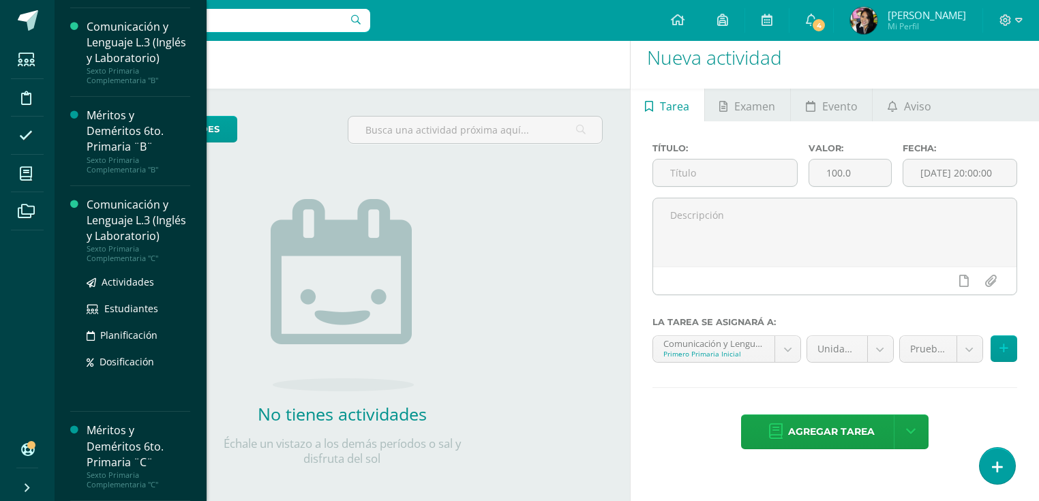
scroll to position [2263, 0]
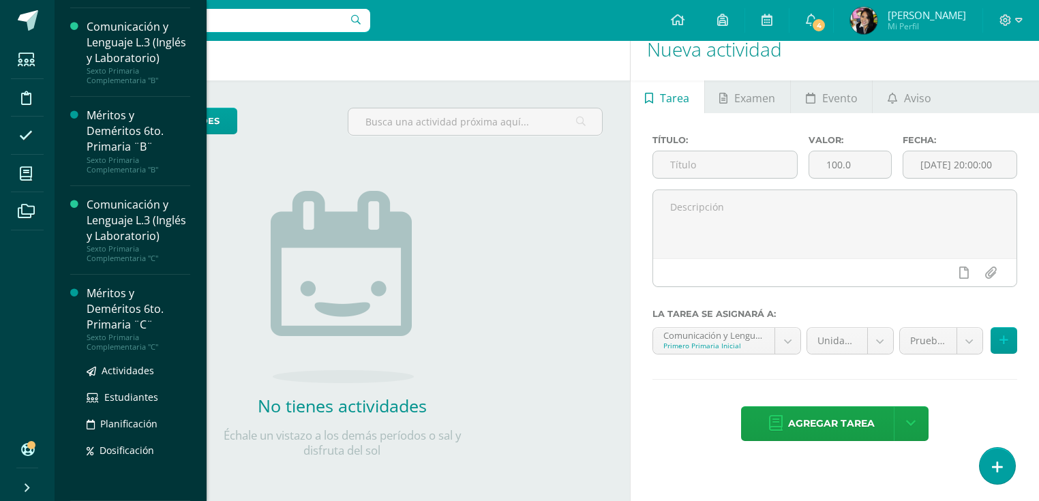
click at [109, 298] on div "Méritos y Deméritos 6to. Primaria ¨C¨" at bounding box center [139, 309] width 104 height 47
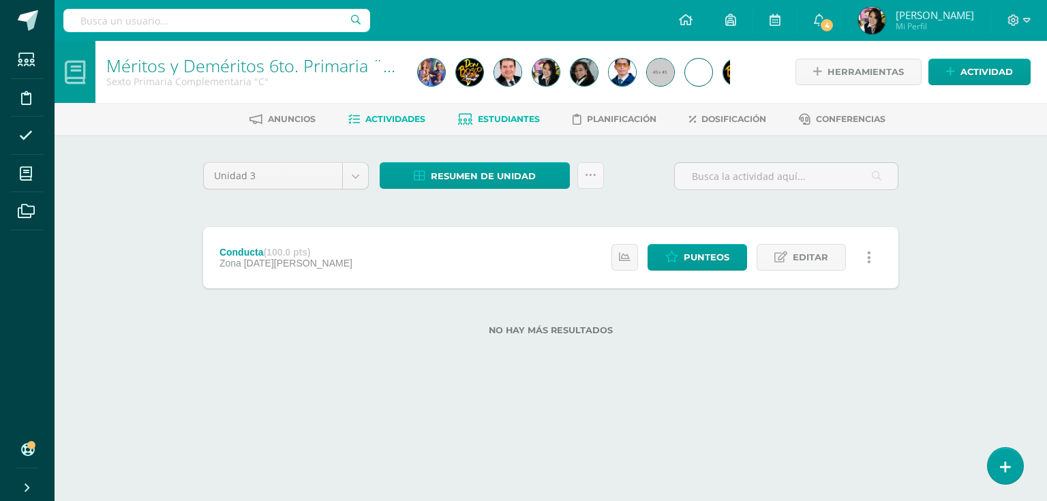
click at [499, 119] on span "Estudiantes" at bounding box center [509, 119] width 62 height 10
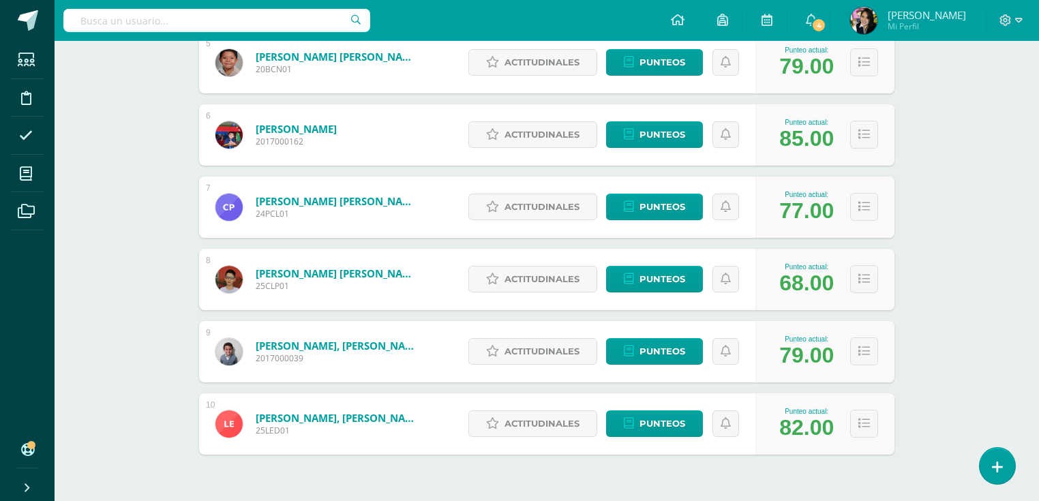
scroll to position [592, 0]
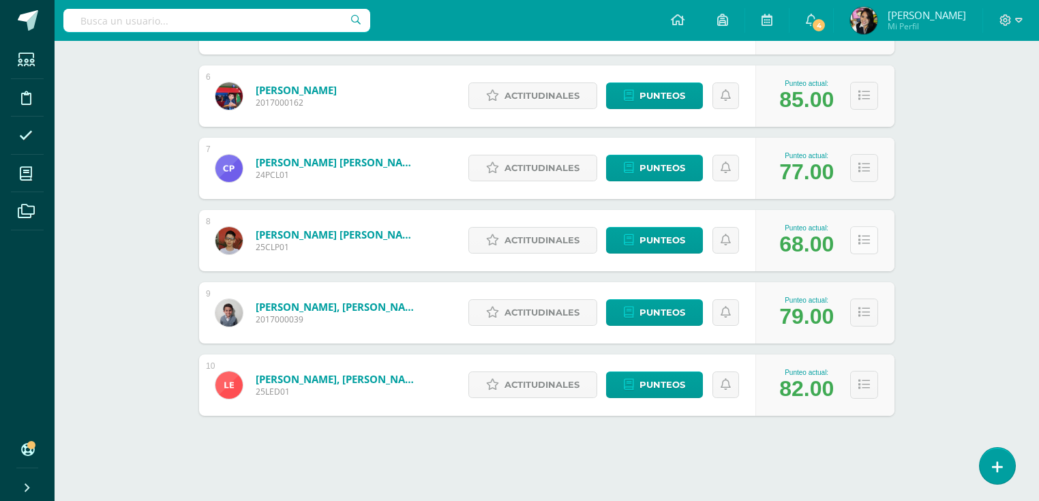
click at [863, 241] on icon at bounding box center [864, 240] width 12 height 12
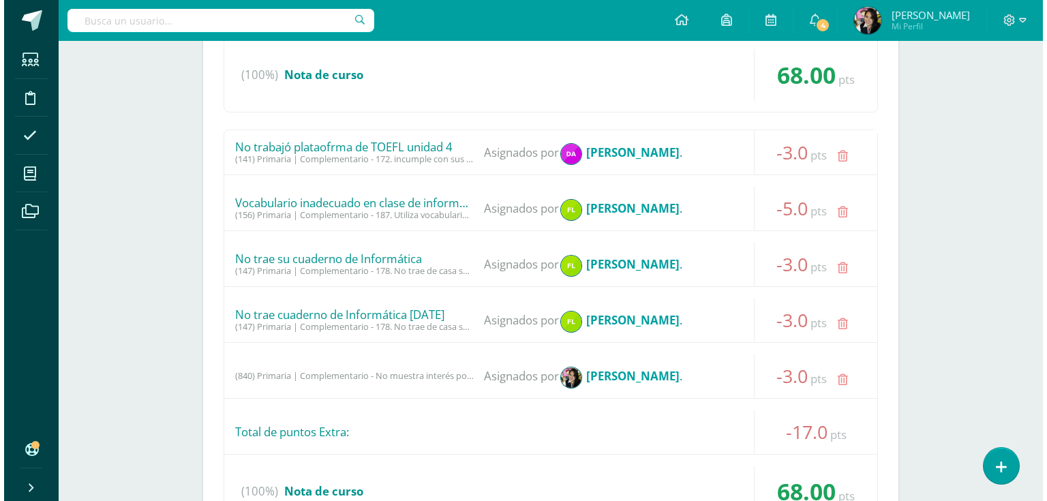
scroll to position [1137, 0]
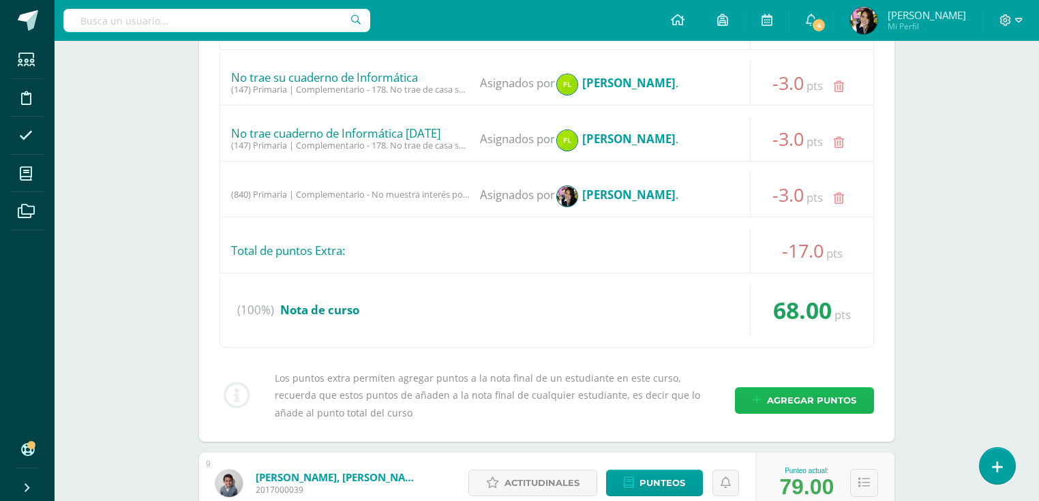
click at [803, 397] on span "Agregar puntos" at bounding box center [811, 400] width 89 height 25
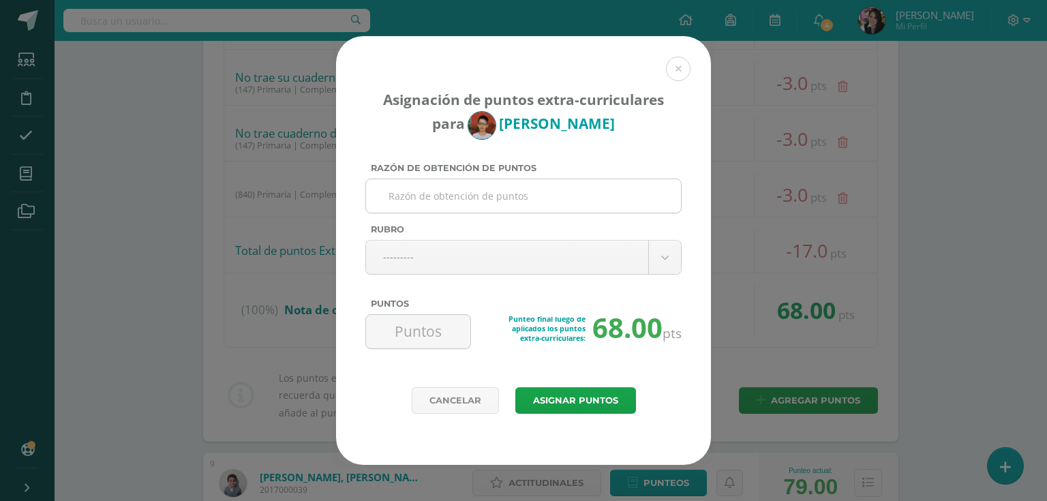
click at [504, 194] on input "Razón de obtención de puntos" at bounding box center [523, 195] width 304 height 33
click at [504, 194] on input "No" at bounding box center [523, 195] width 304 height 33
type input "No llevo ni cuaderno ni agenda al salón"
click at [442, 260] on body "Asignación de puntos extra-curriculares para Luis Cruz Razón de obtención de pu…" at bounding box center [523, 490] width 1047 height 3254
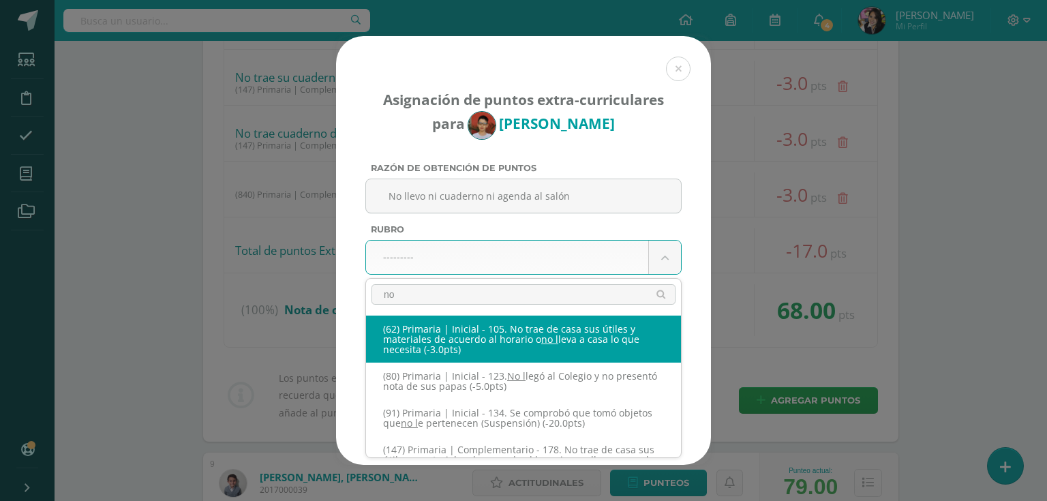
type input "n"
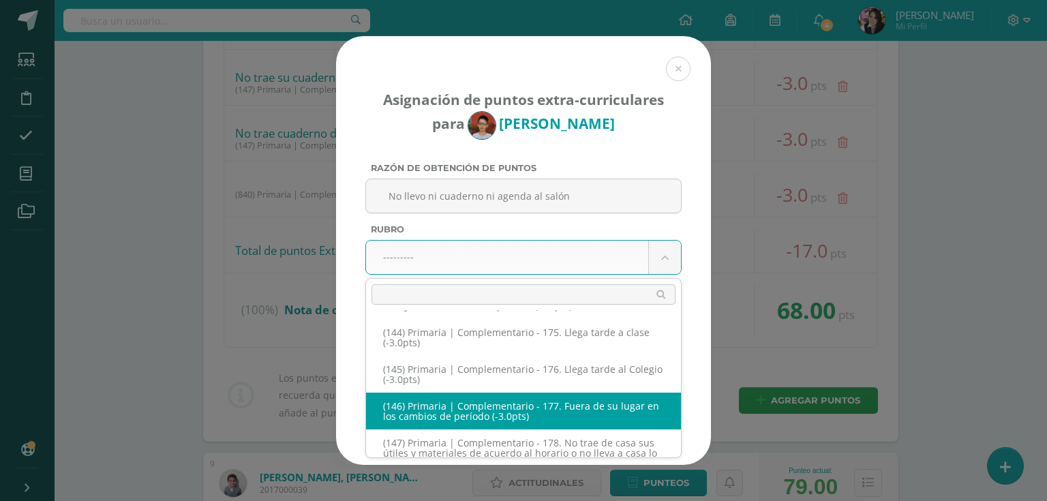
scroll to position [7559, 0]
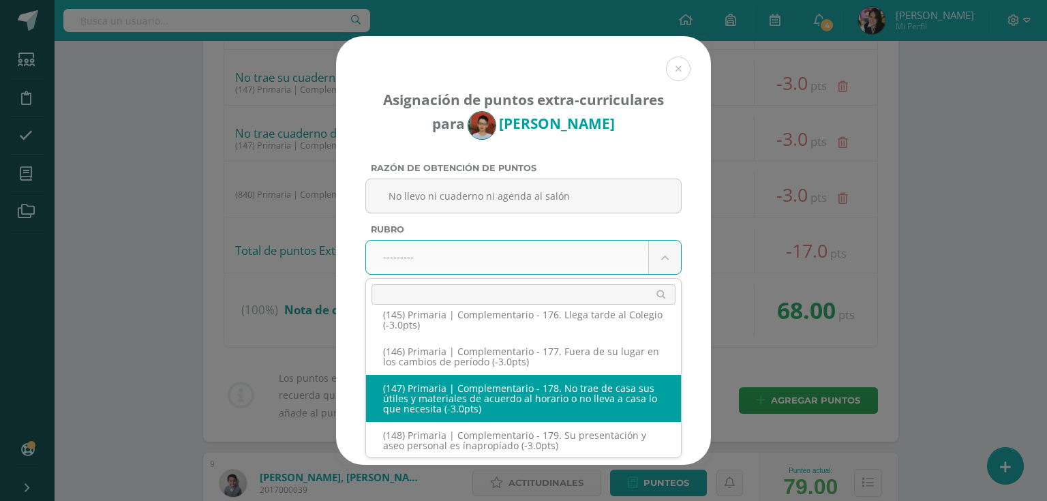
select select "207"
type input "-3"
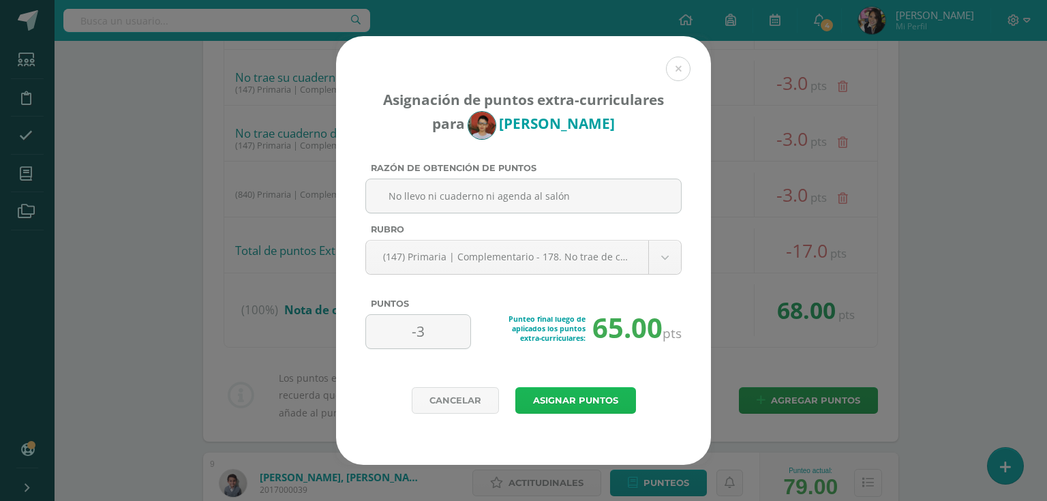
click at [585, 397] on button "Asignar puntos" at bounding box center [575, 400] width 121 height 27
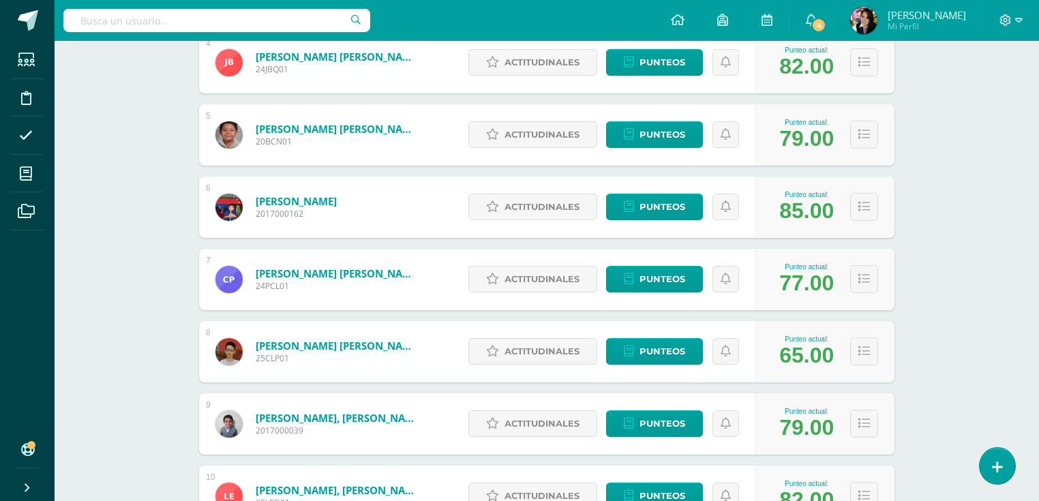
scroll to position [545, 0]
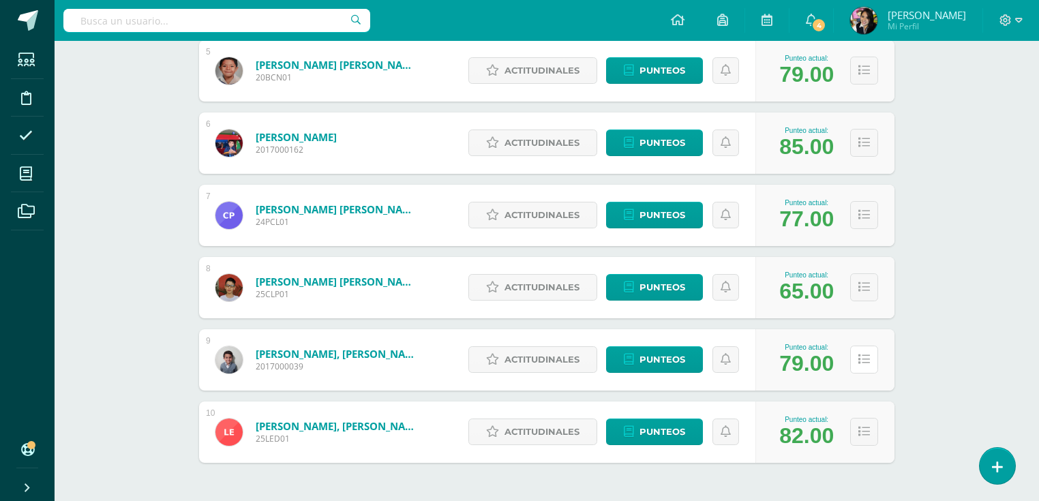
click at [861, 360] on icon at bounding box center [864, 360] width 12 height 12
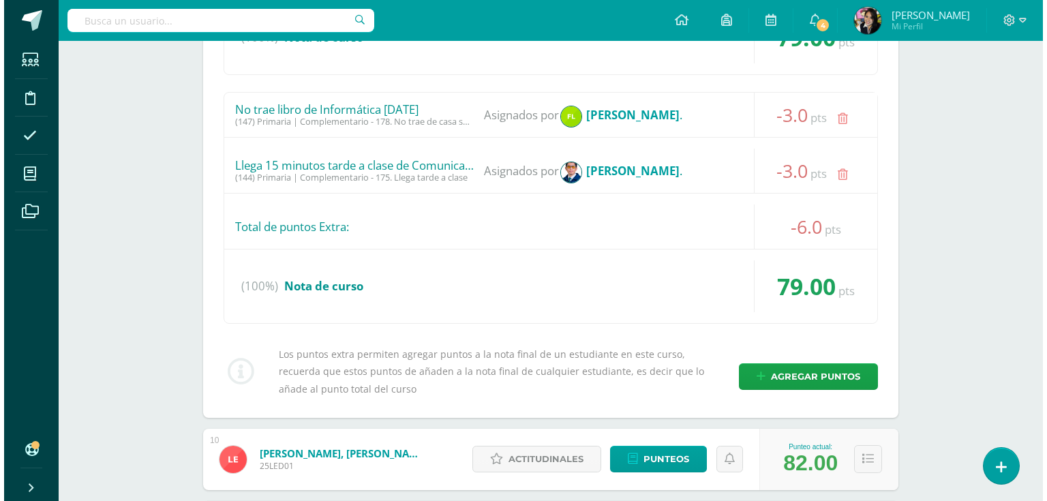
scroll to position [1090, 0]
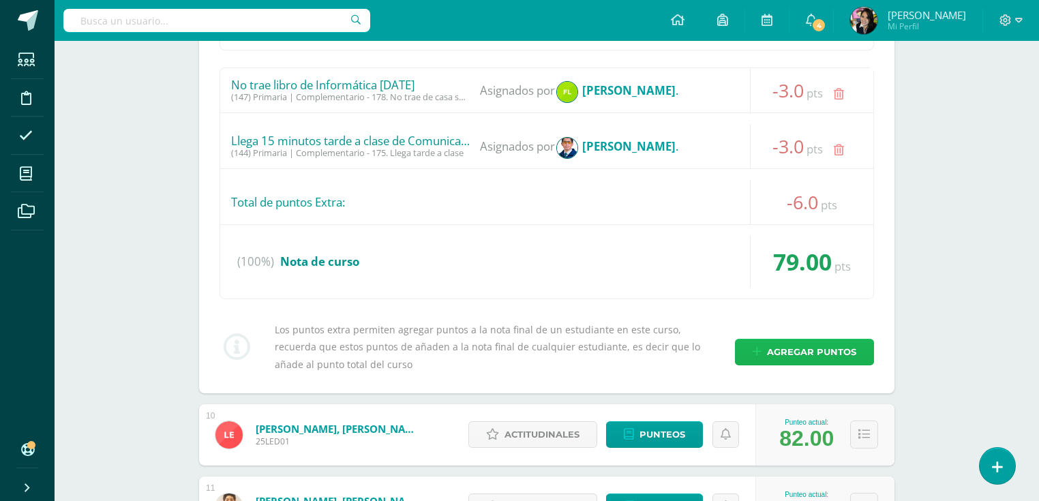
click at [798, 351] on span "Agregar puntos" at bounding box center [811, 351] width 89 height 25
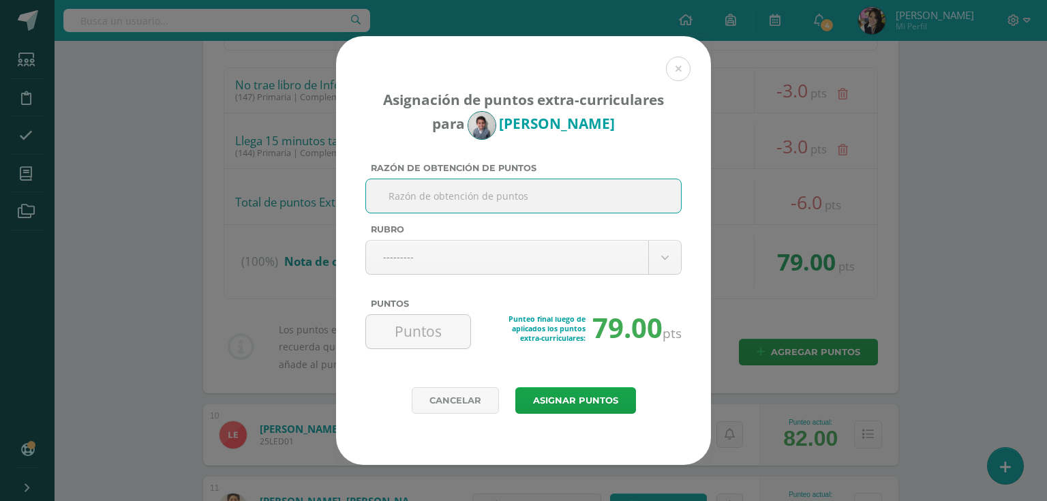
click at [525, 198] on input "Razón de obtención de puntos" at bounding box center [523, 195] width 304 height 33
type input "No llevó cuaderno al salón"
click at [575, 260] on body "Asignación de puntos extra-curriculares para Sebastián De Razón de obtención de…" at bounding box center [523, 453] width 1047 height 3087
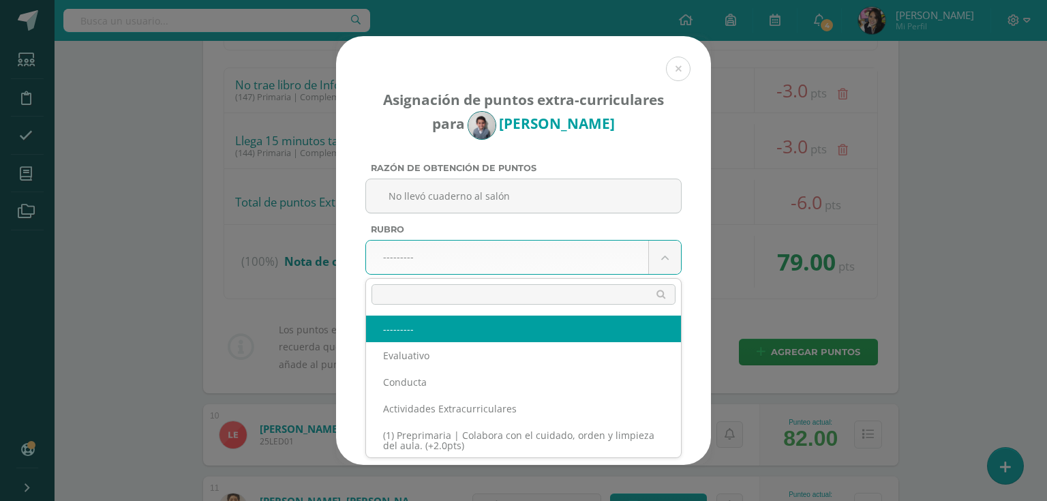
click at [520, 292] on input "text" at bounding box center [523, 294] width 304 height 20
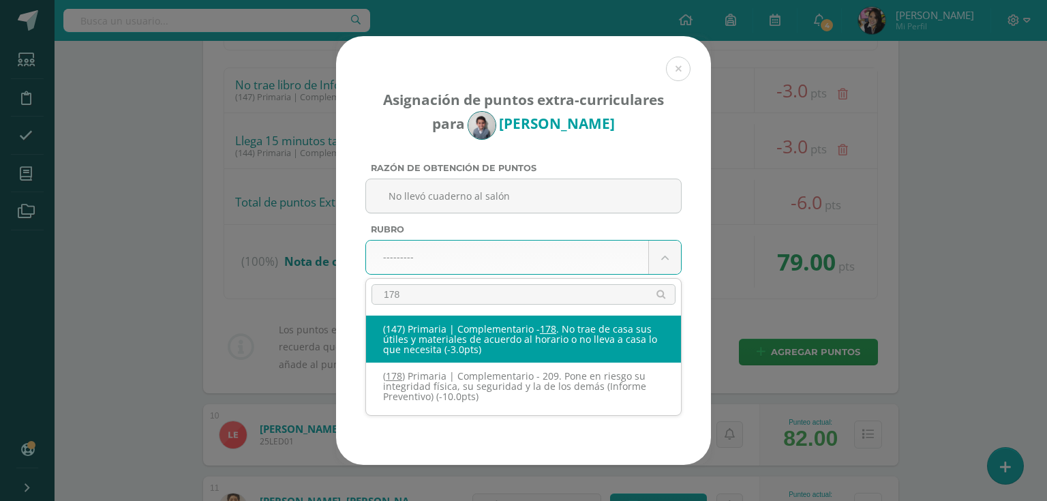
type input "178"
select select "207"
type input "-3"
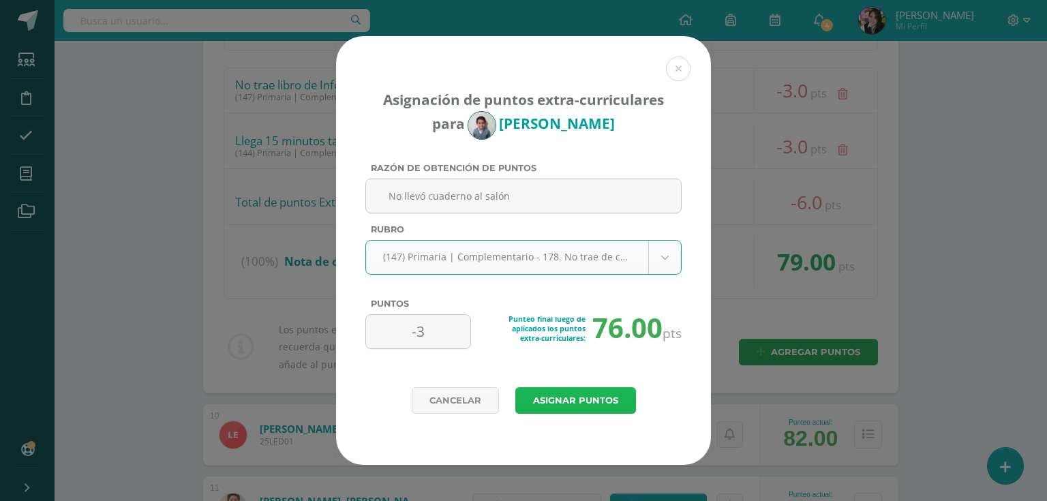
click at [591, 398] on button "Asignar puntos" at bounding box center [575, 400] width 121 height 27
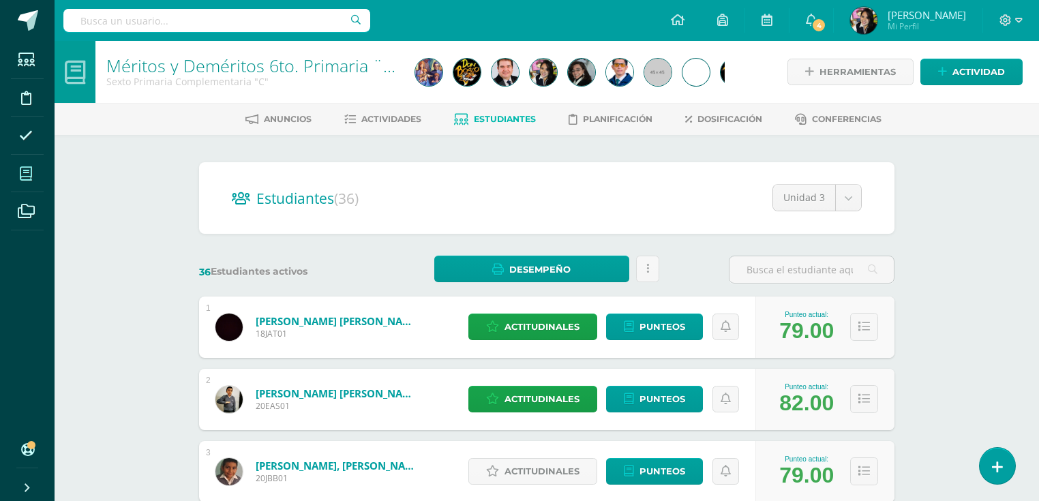
click at [27, 177] on icon at bounding box center [26, 174] width 12 height 14
